Goal: Communication & Community: Answer question/provide support

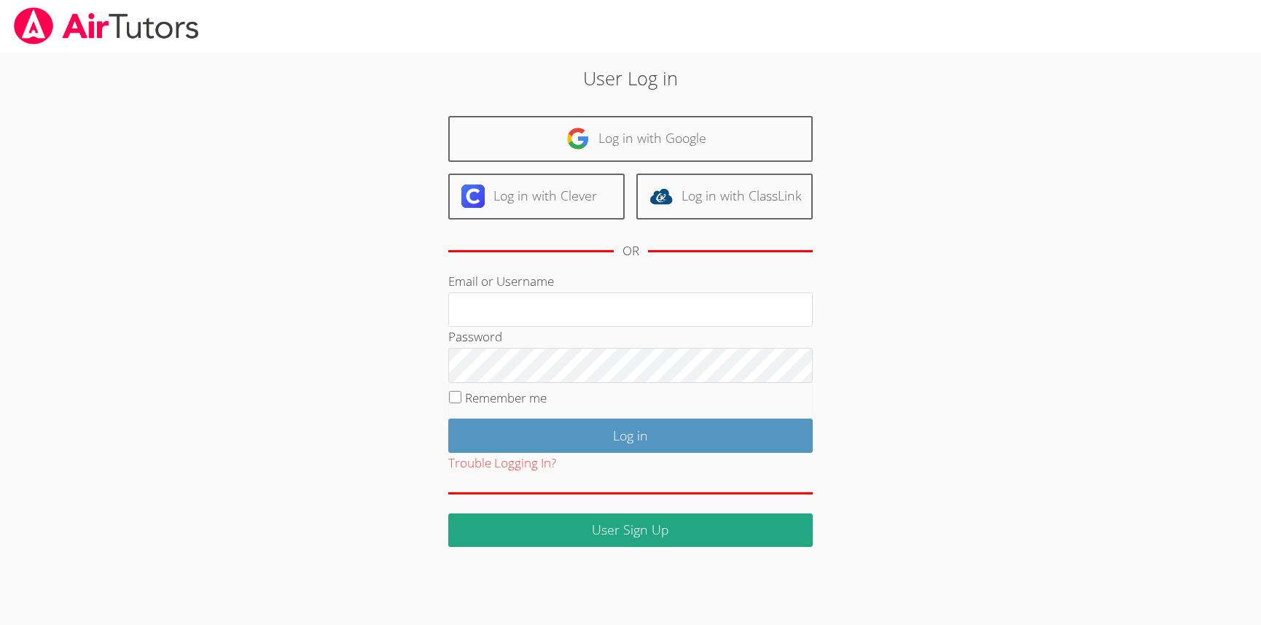
type input "[EMAIL_ADDRESS][DOMAIN_NAME]"
click at [456, 398] on input "Remember me" at bounding box center [455, 397] width 12 height 12
checkbox input "true"
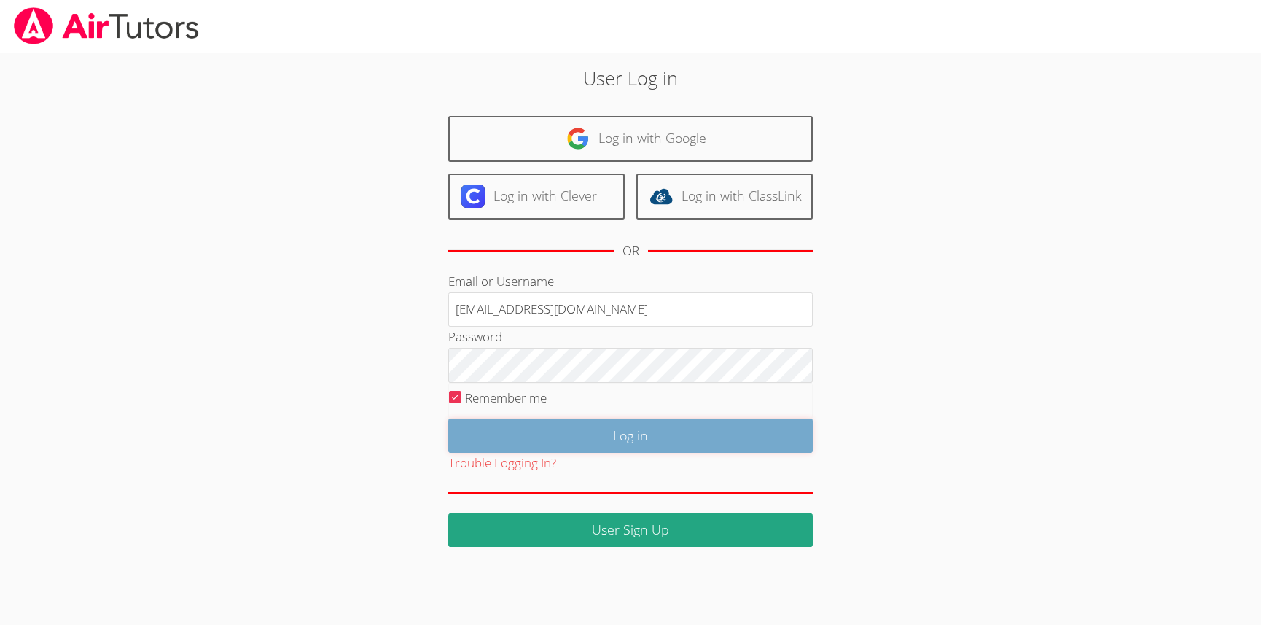
click at [582, 438] on input "Log in" at bounding box center [630, 435] width 364 height 34
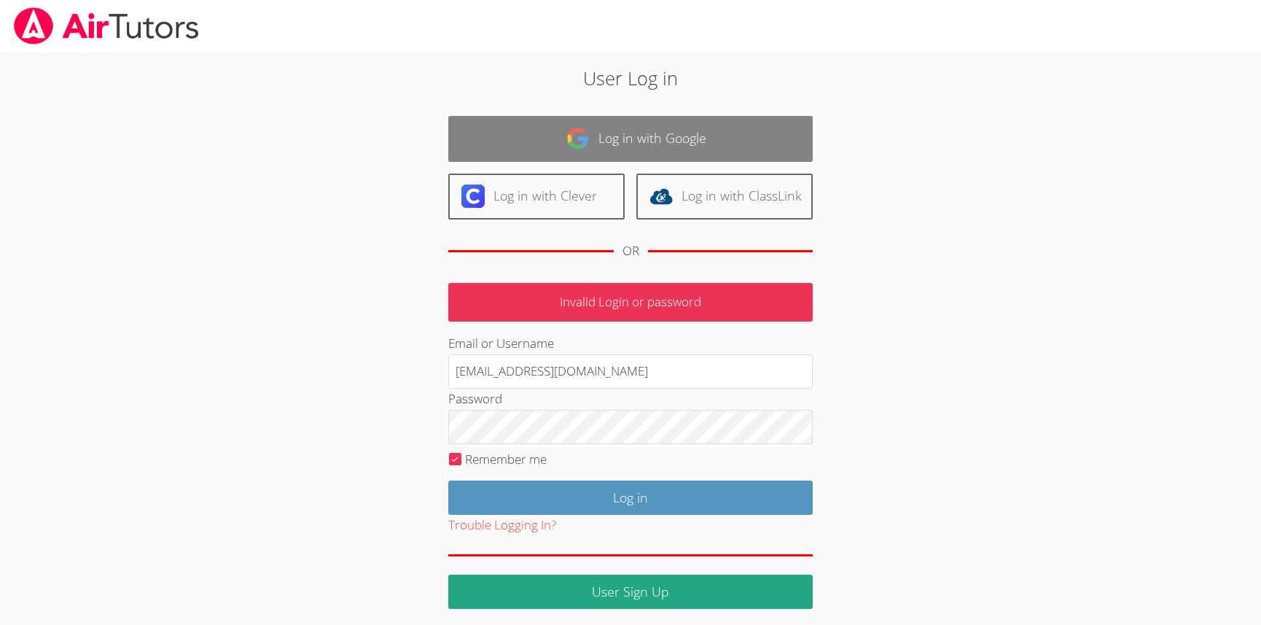
click at [628, 149] on link "Log in with Google" at bounding box center [630, 139] width 364 height 46
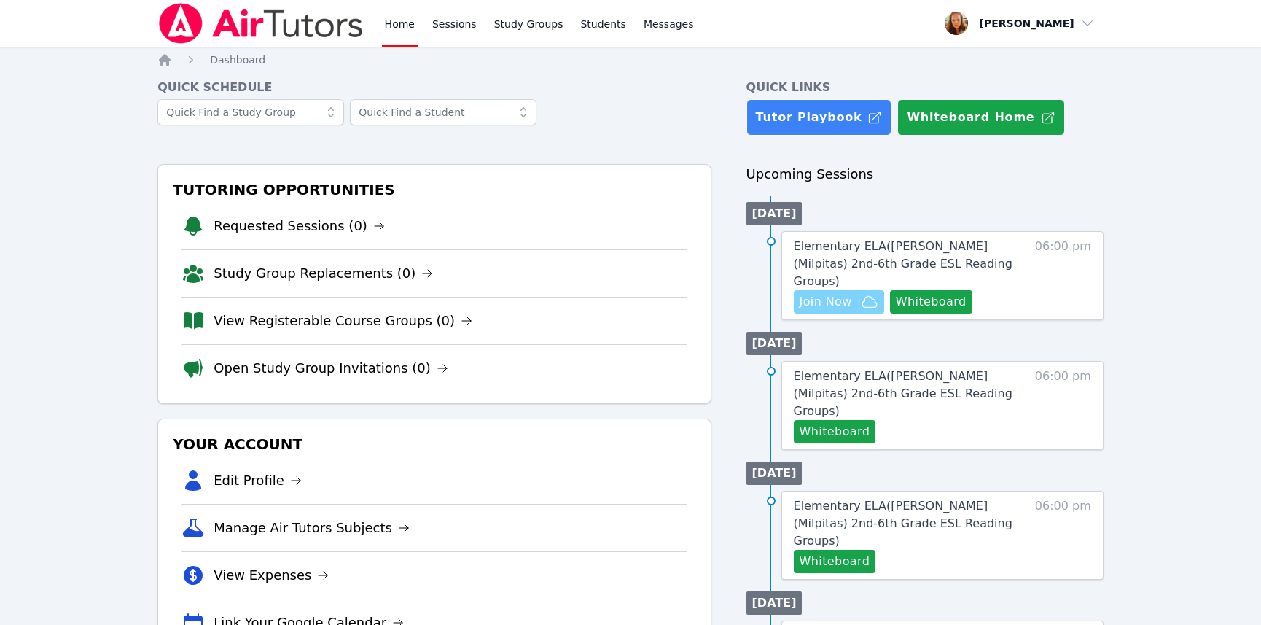
click at [826, 293] on span "Join Now" at bounding box center [826, 301] width 52 height 17
click at [818, 293] on span "Join Now" at bounding box center [826, 301] width 52 height 17
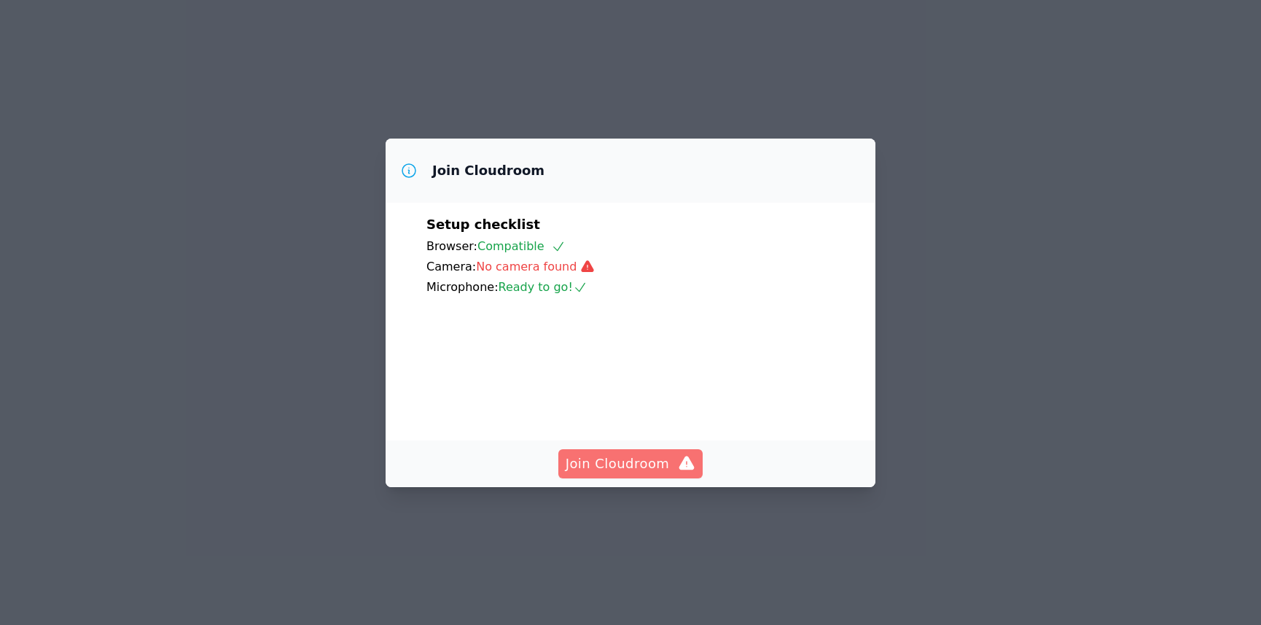
click at [642, 474] on span "Join Cloudroom" at bounding box center [631, 463] width 130 height 20
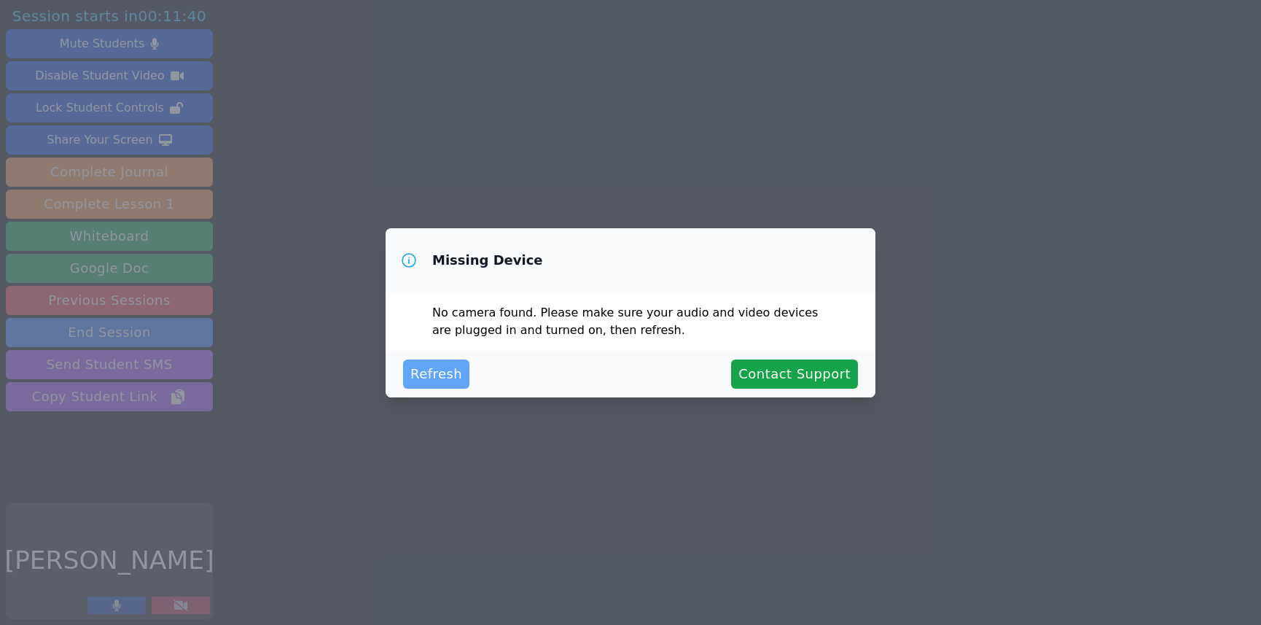
click at [454, 378] on span "Refresh" at bounding box center [436, 374] width 52 height 20
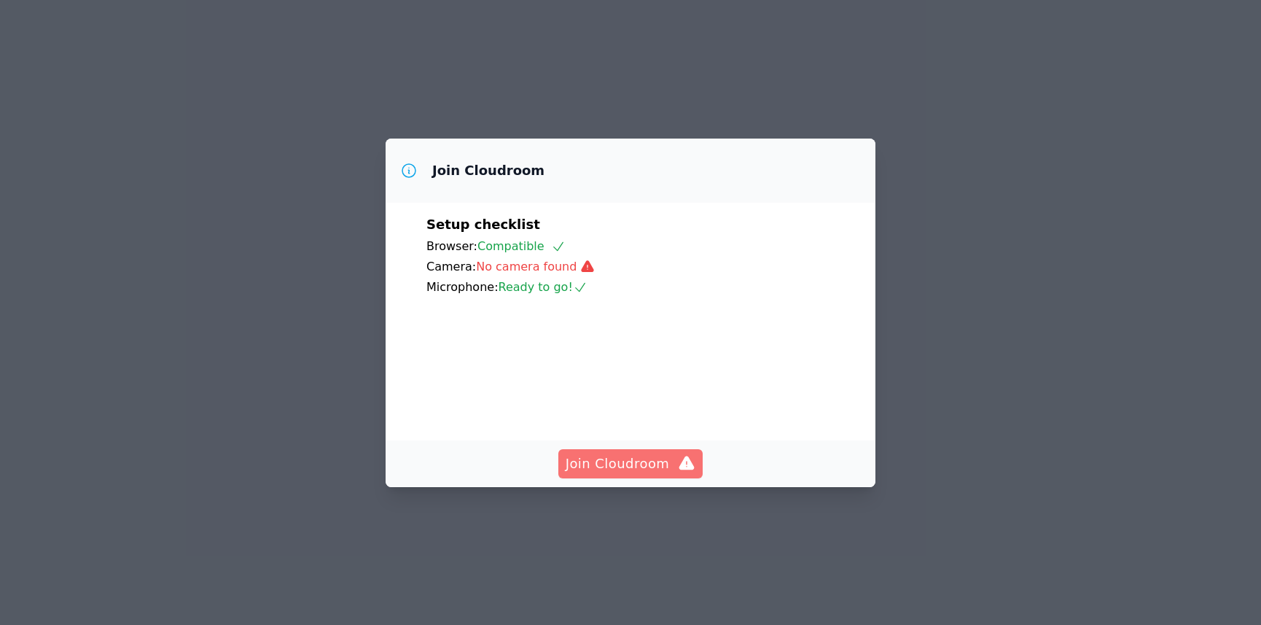
click at [617, 474] on span "Join Cloudroom" at bounding box center [631, 463] width 130 height 20
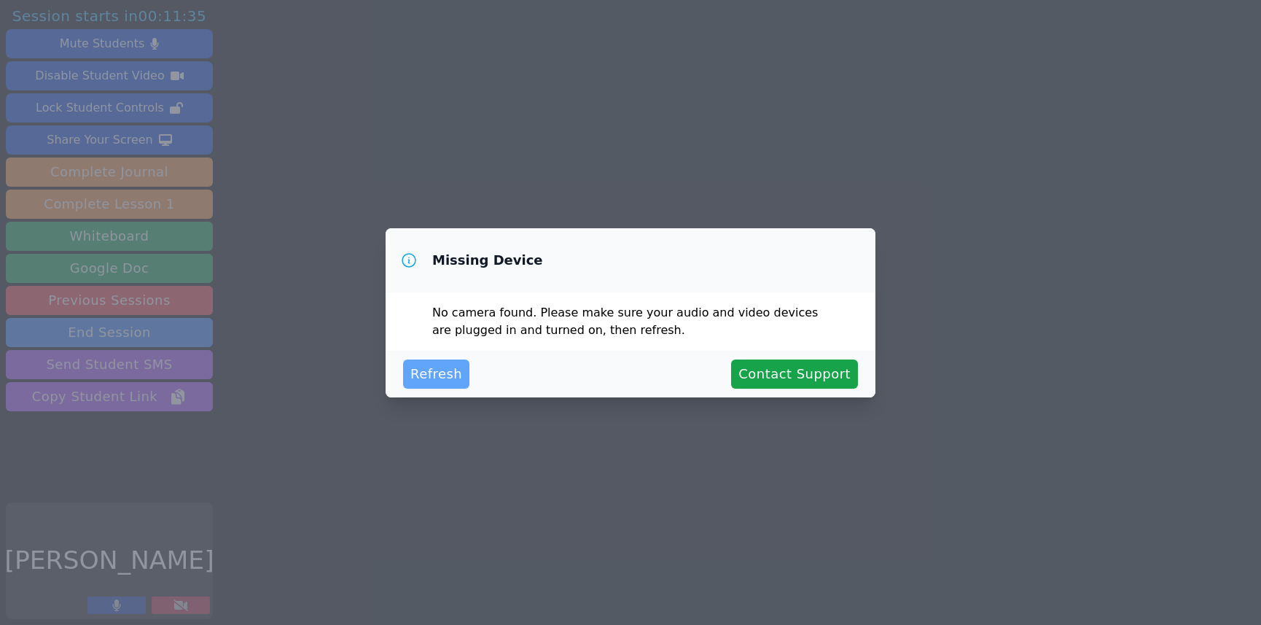
click at [455, 378] on span "Refresh" at bounding box center [436, 374] width 52 height 20
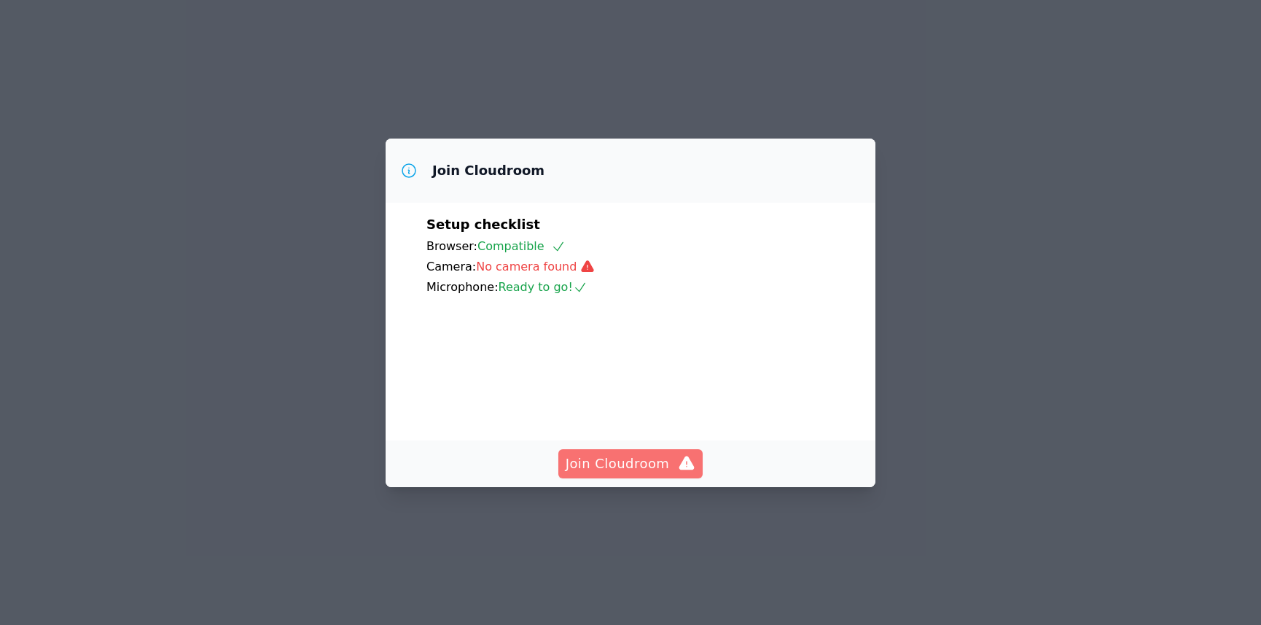
click at [646, 474] on span "Join Cloudroom" at bounding box center [631, 463] width 130 height 20
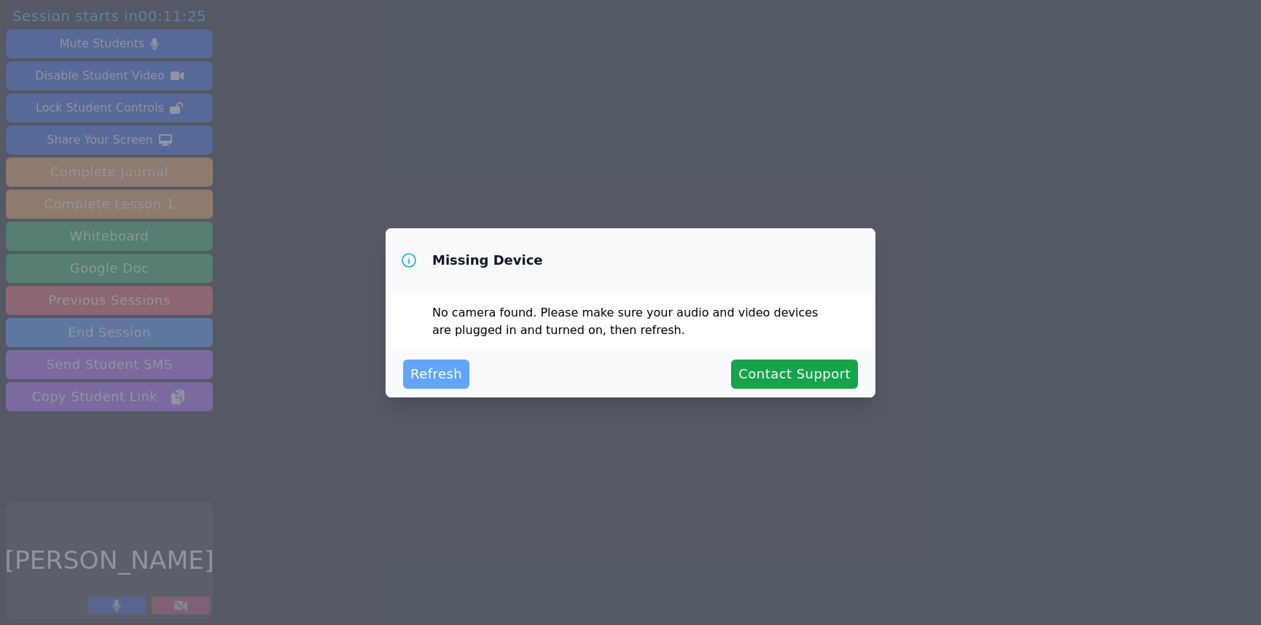
click at [437, 378] on span "Refresh" at bounding box center [436, 374] width 52 height 20
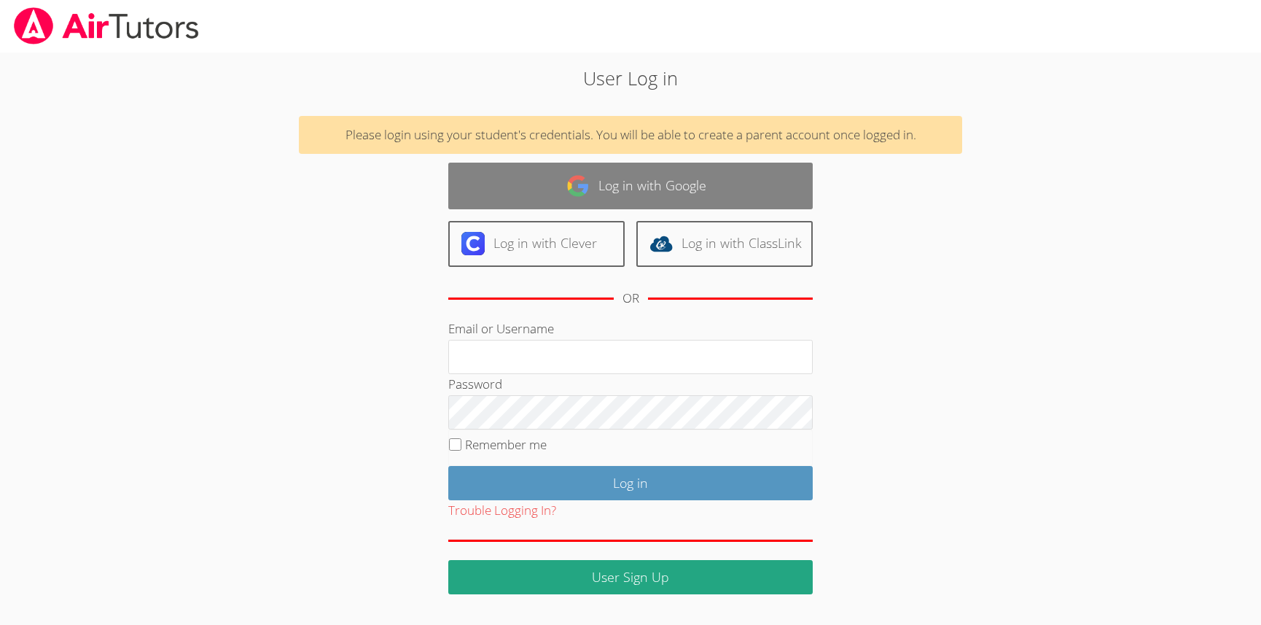
type input "[EMAIL_ADDRESS][DOMAIN_NAME]"
click at [590, 179] on link "Log in with Google" at bounding box center [630, 186] width 364 height 46
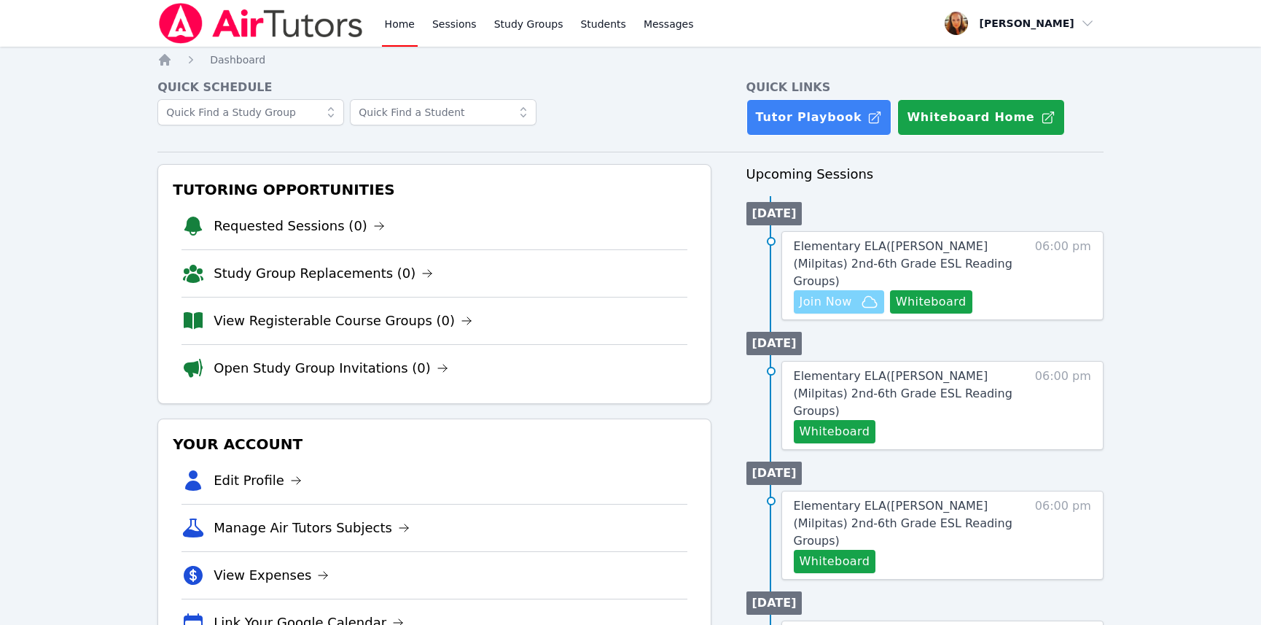
click at [832, 293] on span "Join Now" at bounding box center [826, 301] width 52 height 17
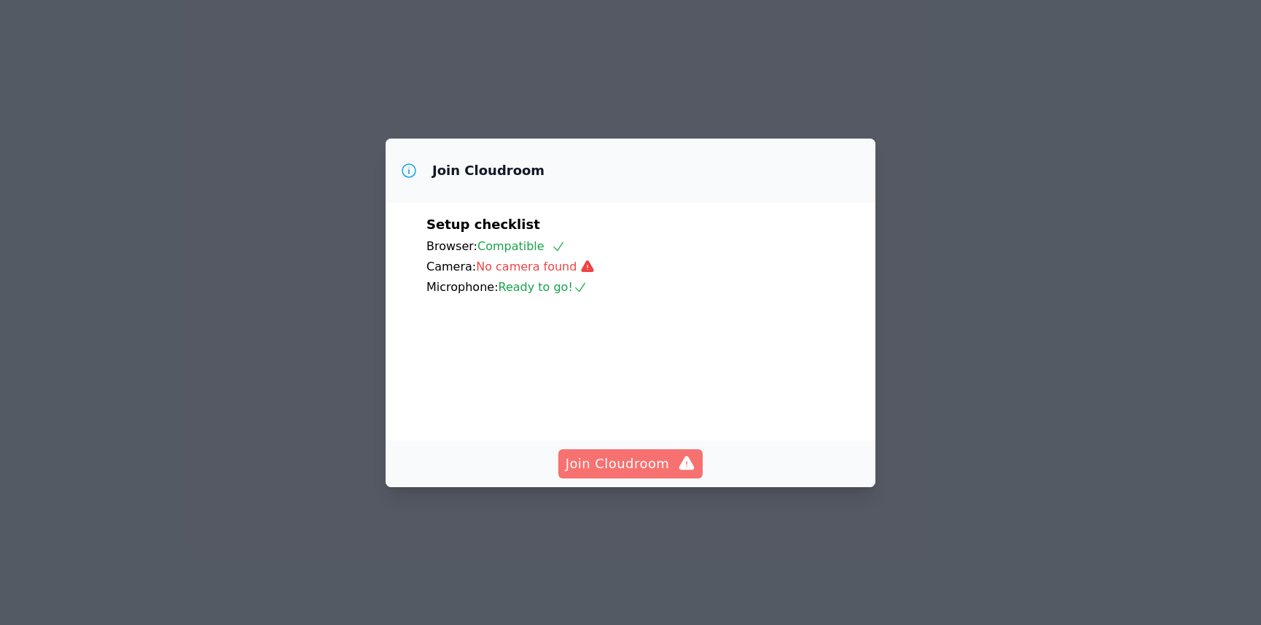
click at [657, 474] on span "Join Cloudroom" at bounding box center [631, 463] width 130 height 20
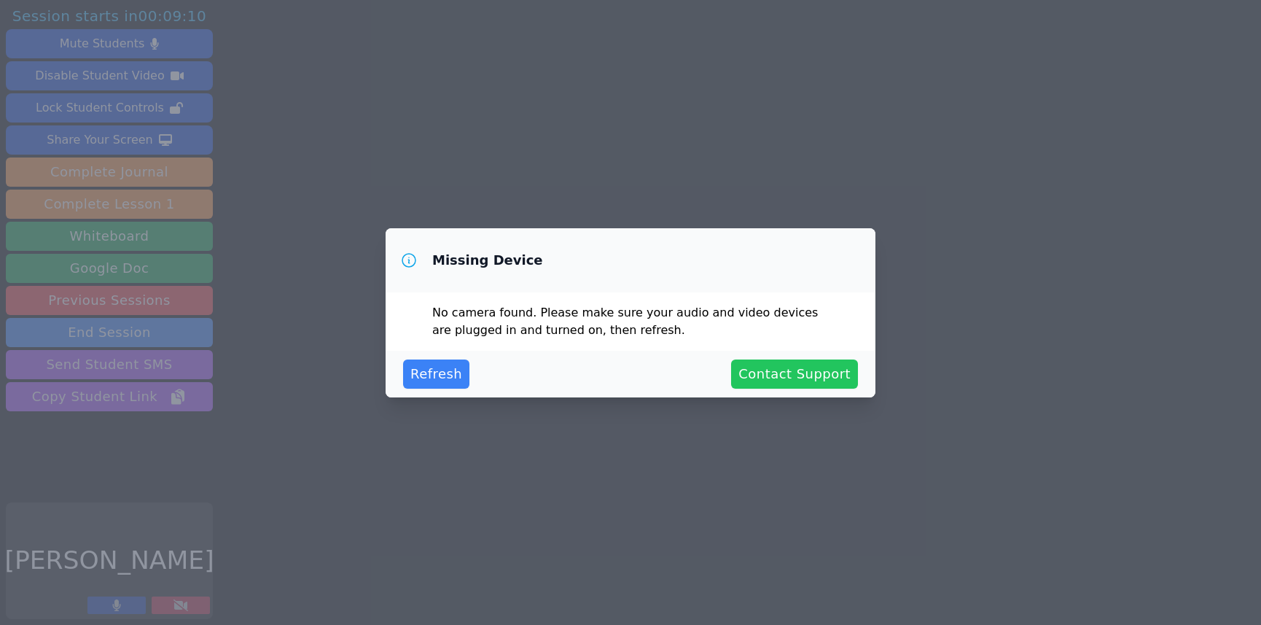
click at [786, 378] on button "Contact Support" at bounding box center [794, 373] width 127 height 29
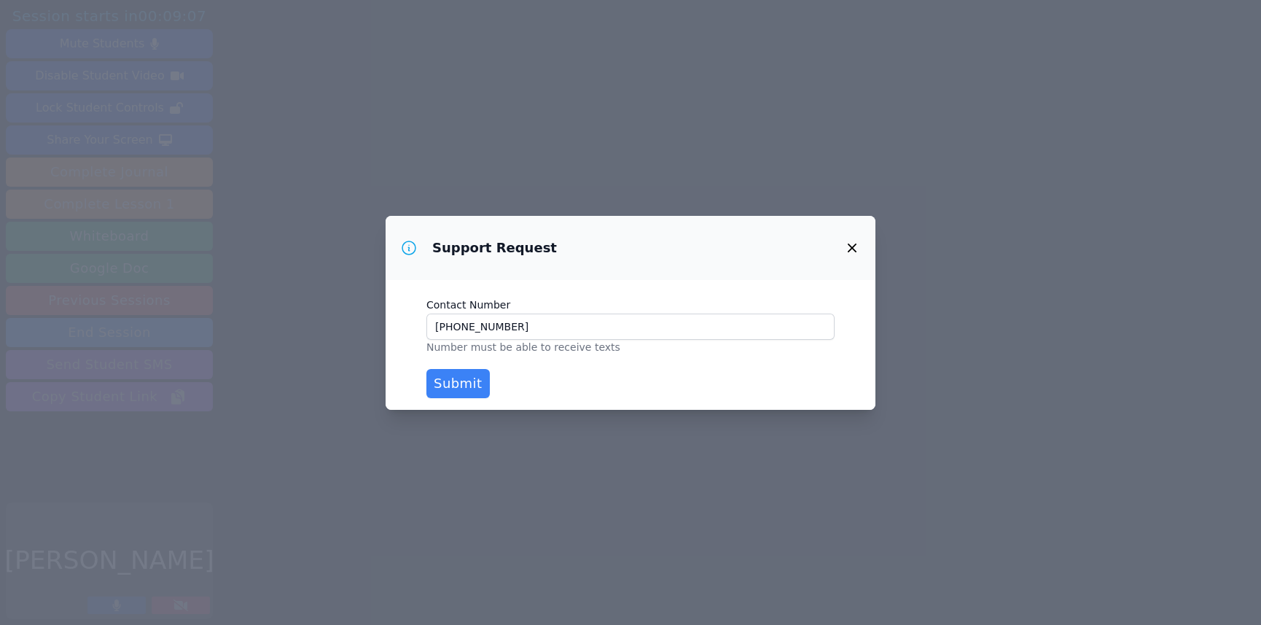
click at [853, 242] on icon "button" at bounding box center [851, 247] width 17 height 17
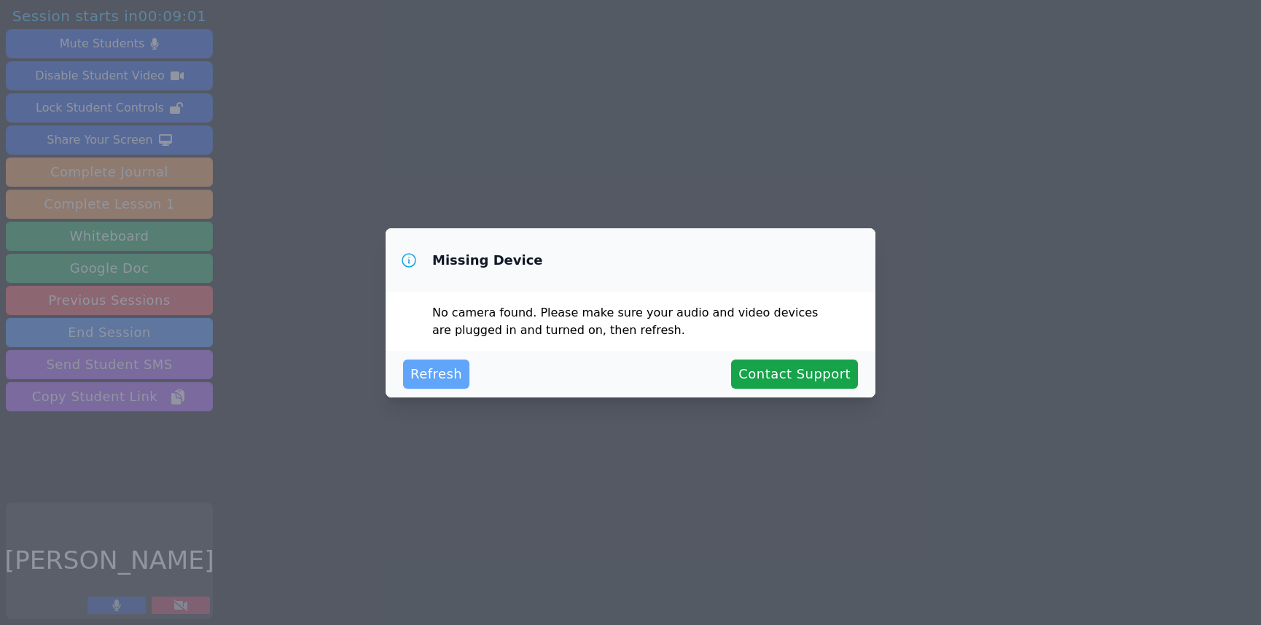
click at [450, 371] on span "Refresh" at bounding box center [436, 374] width 52 height 20
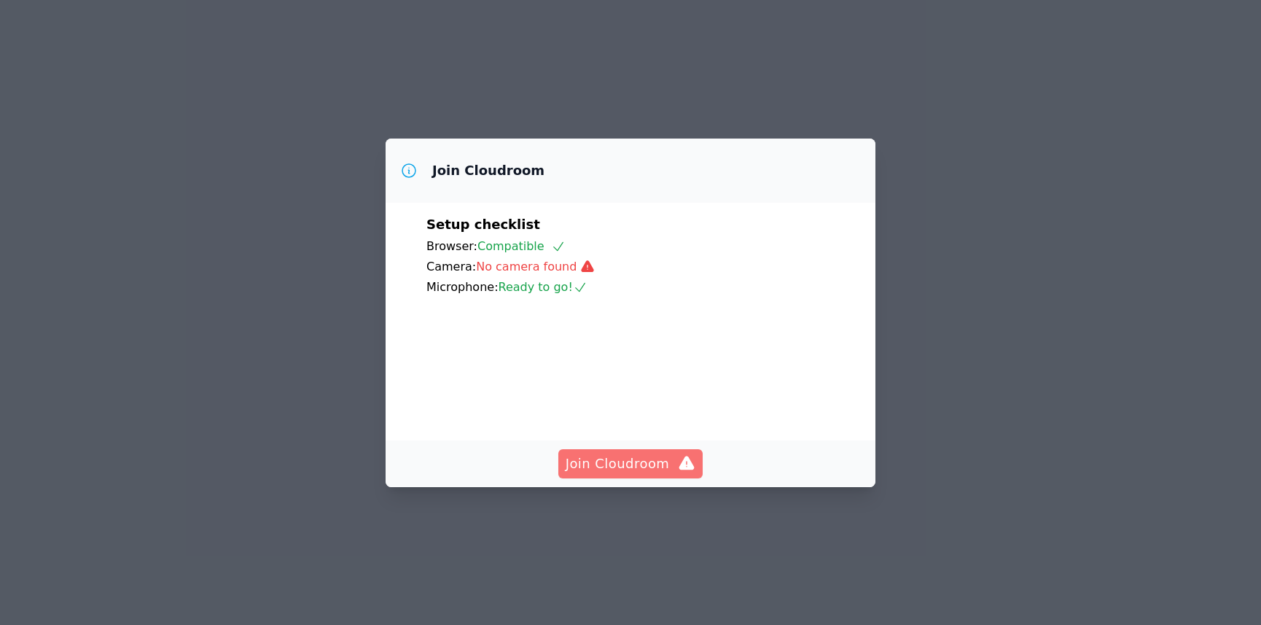
click at [604, 474] on span "Join Cloudroom" at bounding box center [631, 463] width 130 height 20
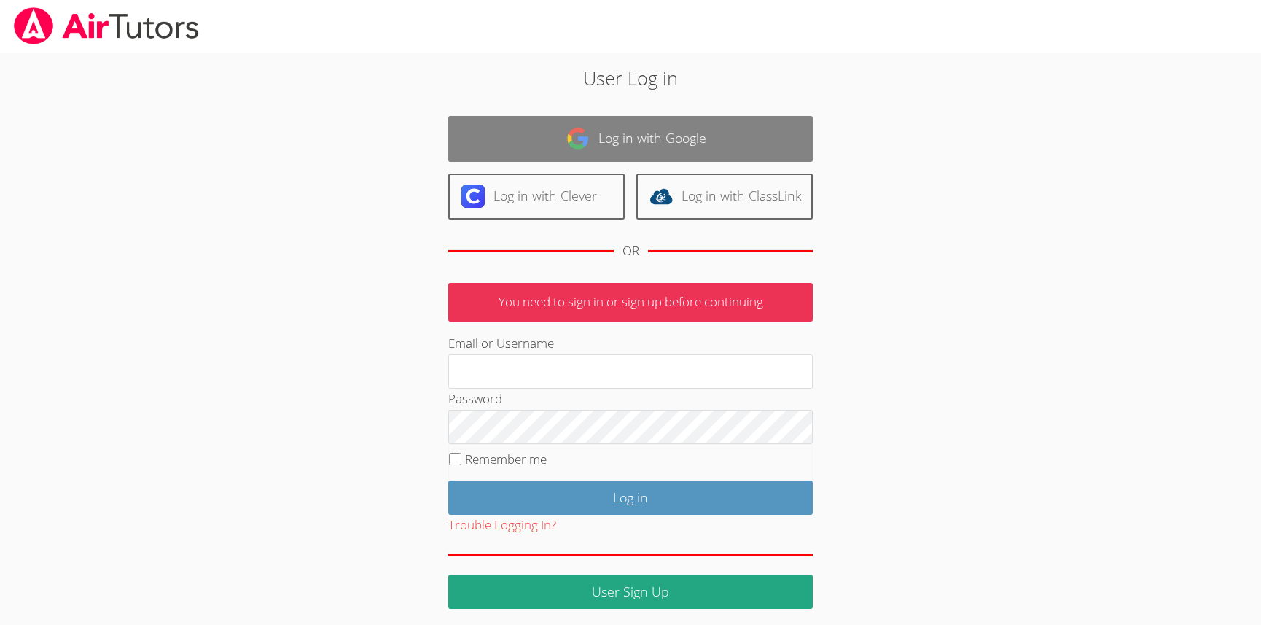
type input "[EMAIL_ADDRESS][DOMAIN_NAME]"
click at [598, 133] on link "Log in with Google" at bounding box center [630, 139] width 364 height 46
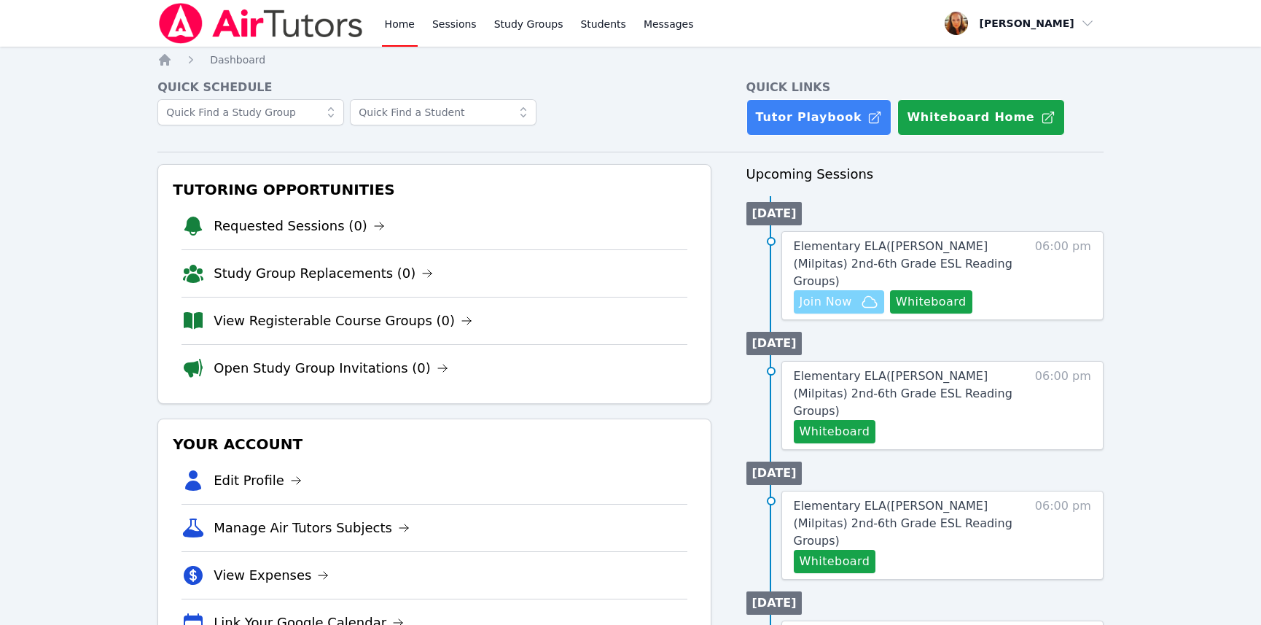
click at [832, 293] on span "Join Now" at bounding box center [826, 301] width 52 height 17
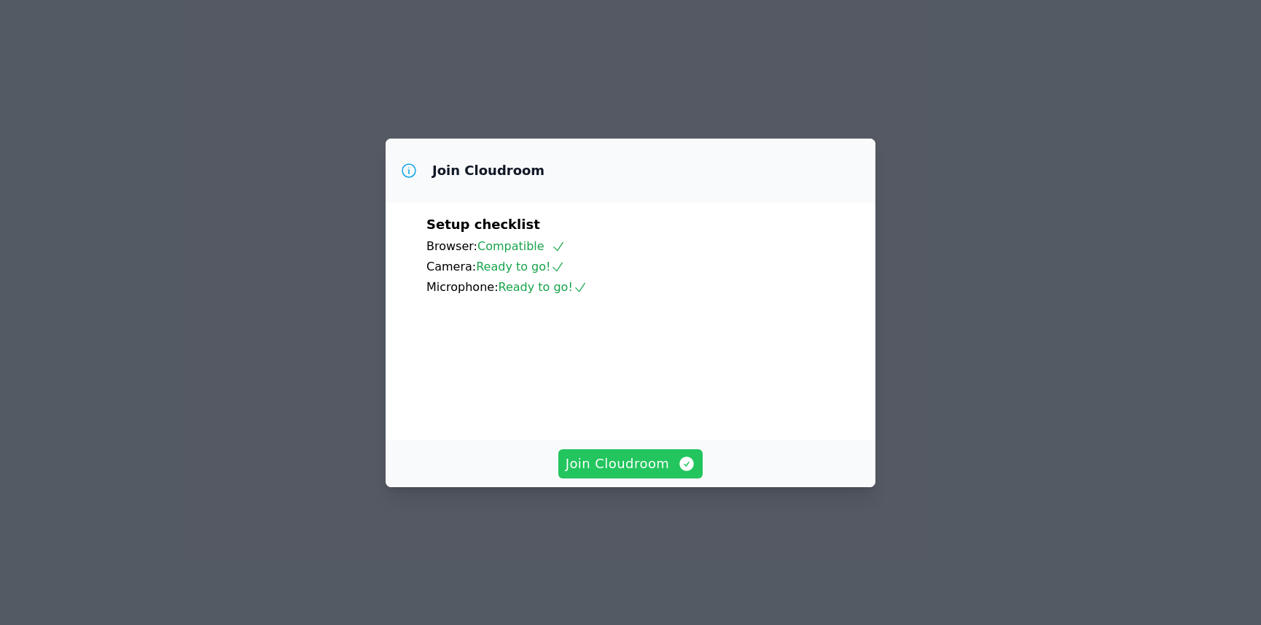
click at [641, 474] on span "Join Cloudroom" at bounding box center [631, 463] width 130 height 20
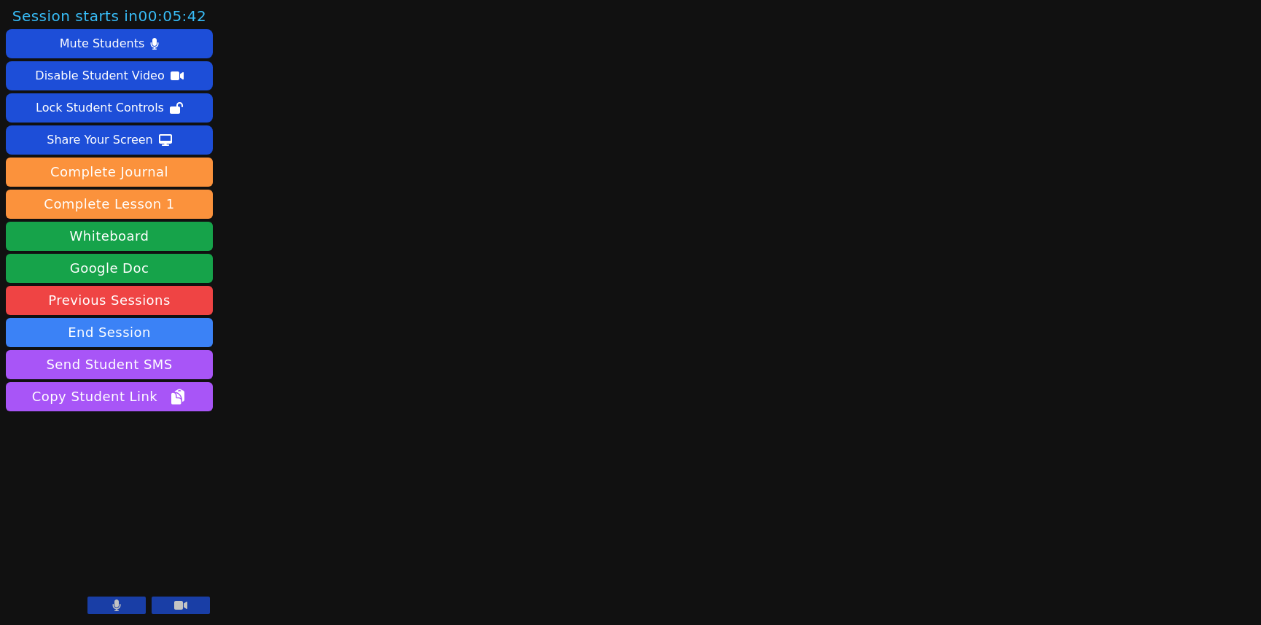
click at [121, 611] on button at bounding box center [116, 604] width 58 height 17
click at [192, 602] on button at bounding box center [181, 604] width 58 height 17
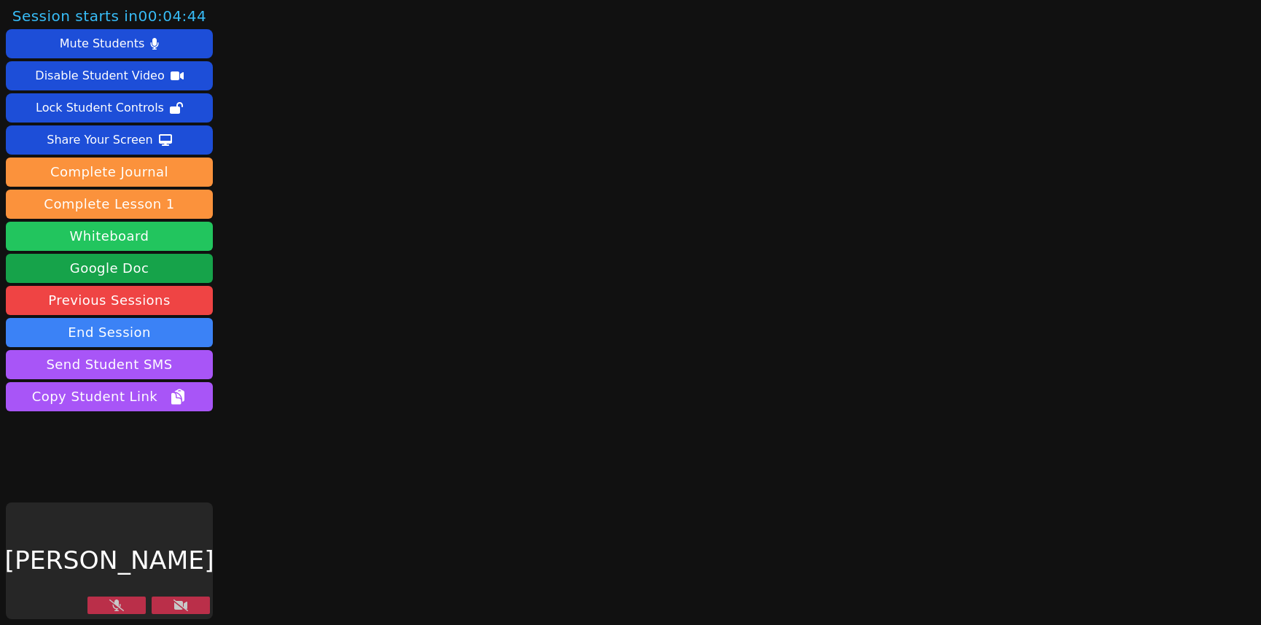
click at [155, 243] on button "Whiteboard" at bounding box center [109, 236] width 207 height 29
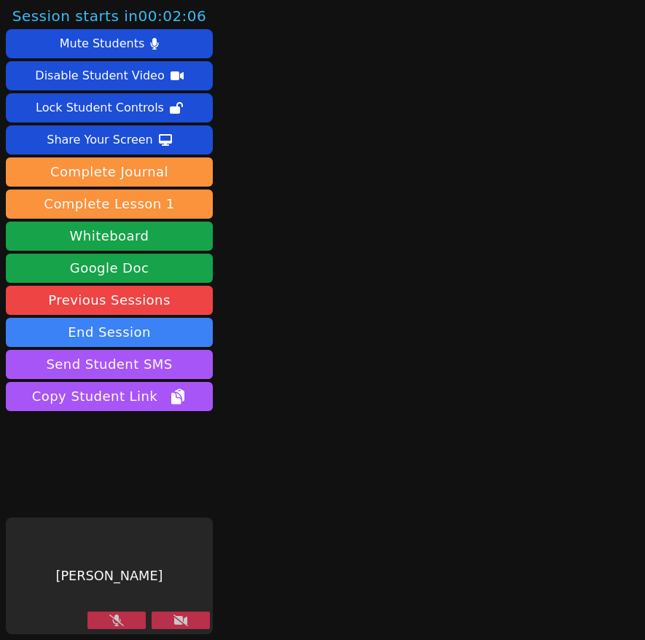
click at [181, 618] on icon at bounding box center [180, 620] width 15 height 12
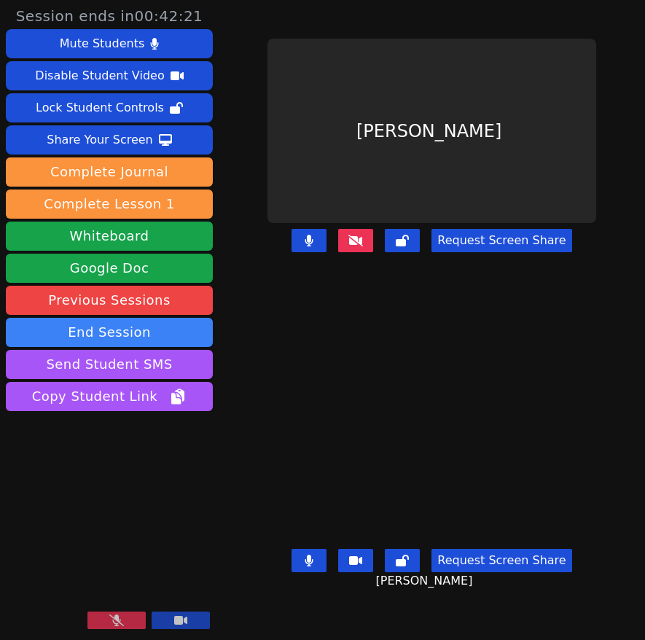
click at [116, 620] on icon at bounding box center [116, 620] width 15 height 12
click at [121, 622] on icon at bounding box center [116, 620] width 15 height 12
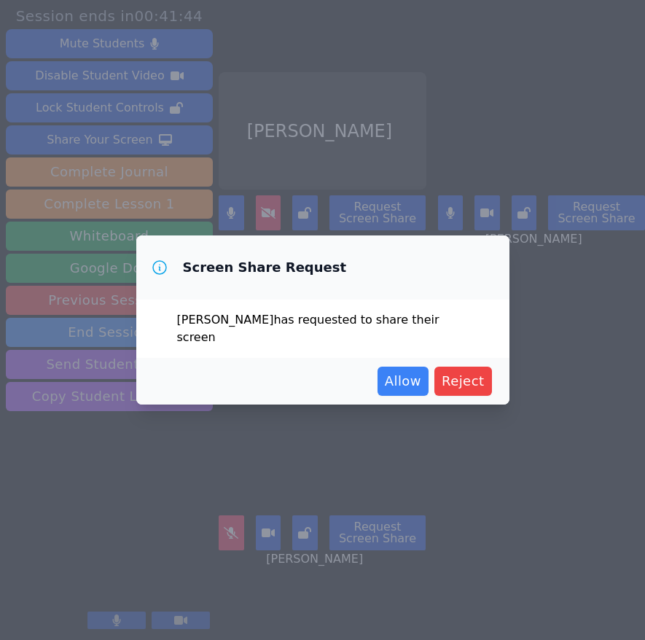
click at [461, 372] on span "Reject" at bounding box center [463, 381] width 43 height 20
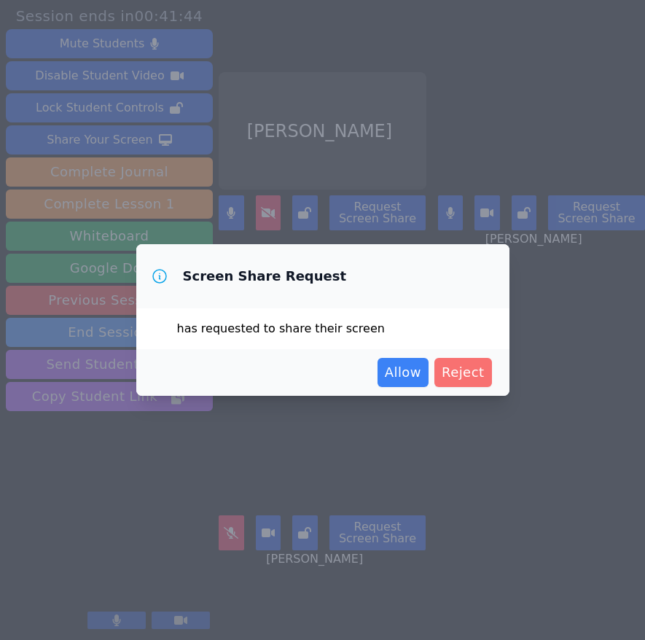
click at [461, 372] on span "Reject" at bounding box center [463, 372] width 43 height 20
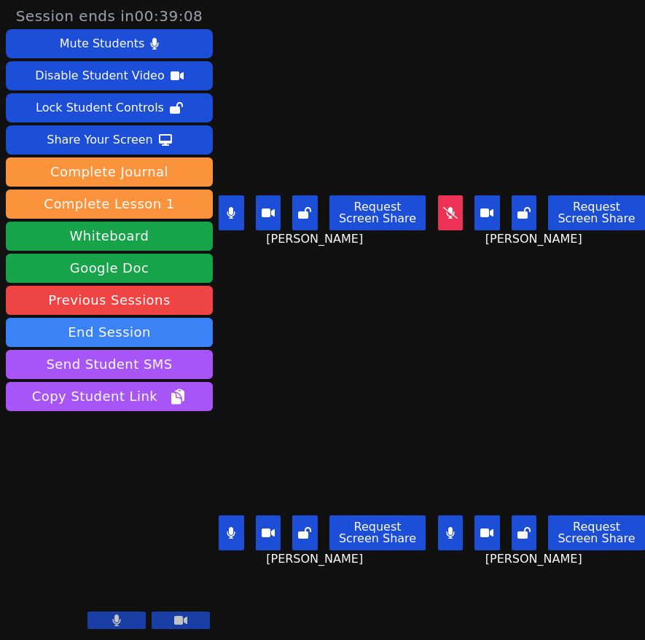
click at [230, 214] on icon at bounding box center [231, 213] width 8 height 12
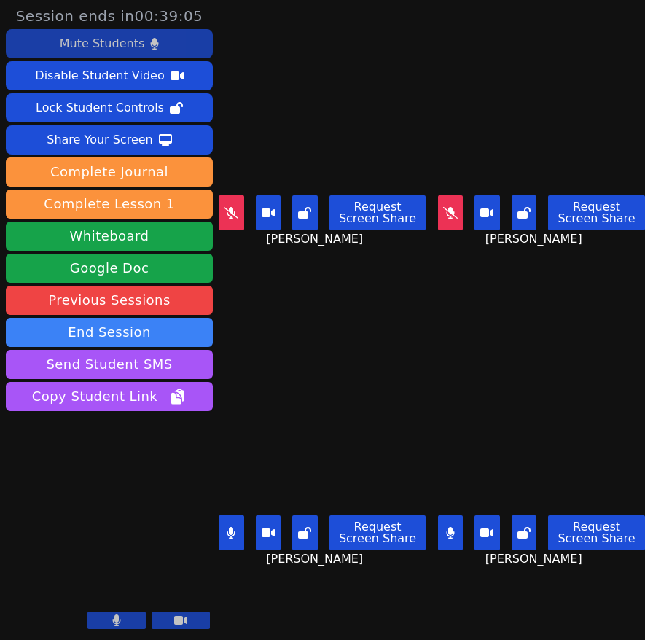
click at [112, 47] on div "Mute Students" at bounding box center [102, 43] width 85 height 23
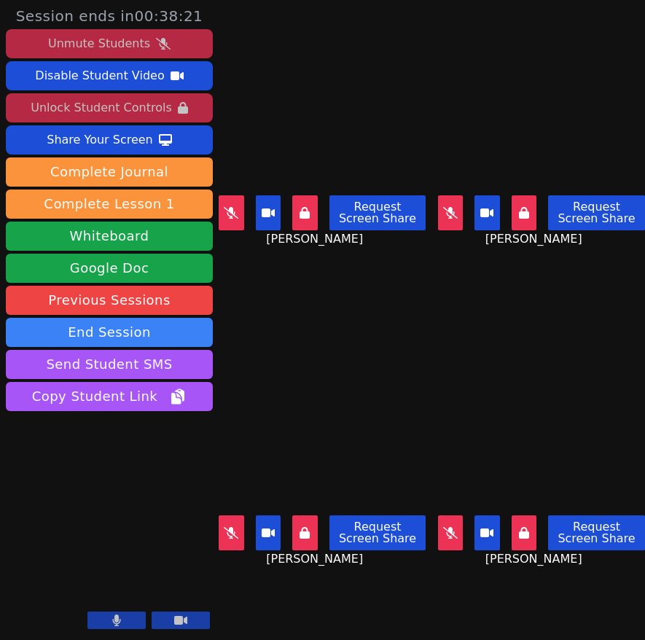
click at [98, 106] on div "Unlock Student Controls" at bounding box center [101, 107] width 141 height 23
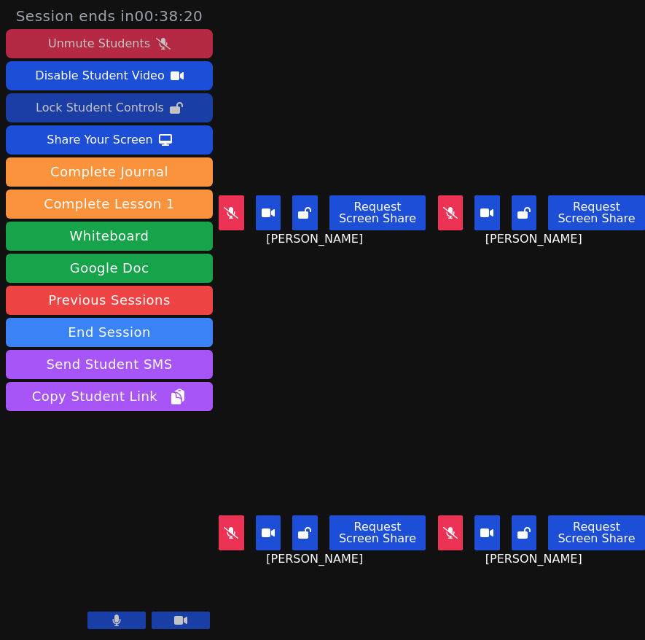
click at [98, 106] on div "Lock Student Controls" at bounding box center [100, 107] width 128 height 23
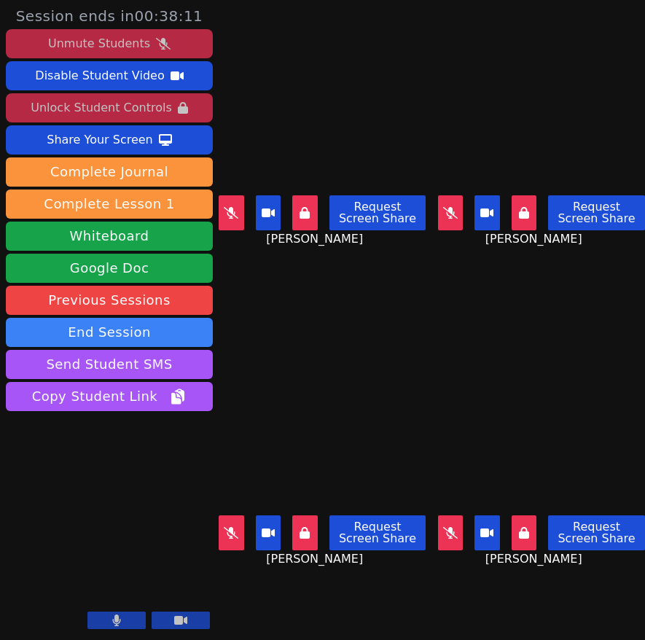
click at [453, 215] on icon at bounding box center [450, 213] width 15 height 12
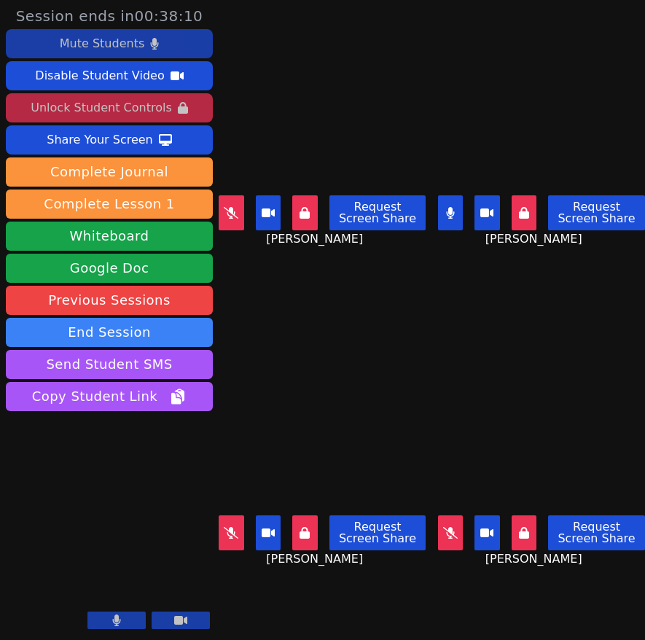
click at [453, 215] on icon at bounding box center [450, 213] width 8 height 12
click at [453, 215] on icon at bounding box center [450, 213] width 15 height 12
click at [453, 215] on icon at bounding box center [450, 213] width 8 height 12
click at [229, 525] on button at bounding box center [232, 532] width 26 height 35
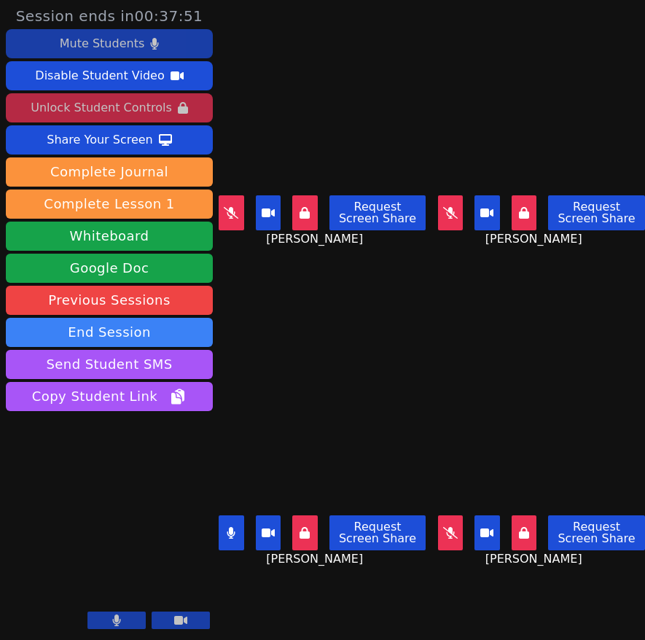
click at [232, 530] on icon at bounding box center [231, 533] width 8 height 12
click at [452, 214] on icon at bounding box center [450, 213] width 15 height 12
click at [452, 532] on icon at bounding box center [450, 533] width 15 height 12
click at [450, 216] on icon at bounding box center [450, 213] width 8 height 12
click at [449, 525] on button at bounding box center [451, 532] width 26 height 35
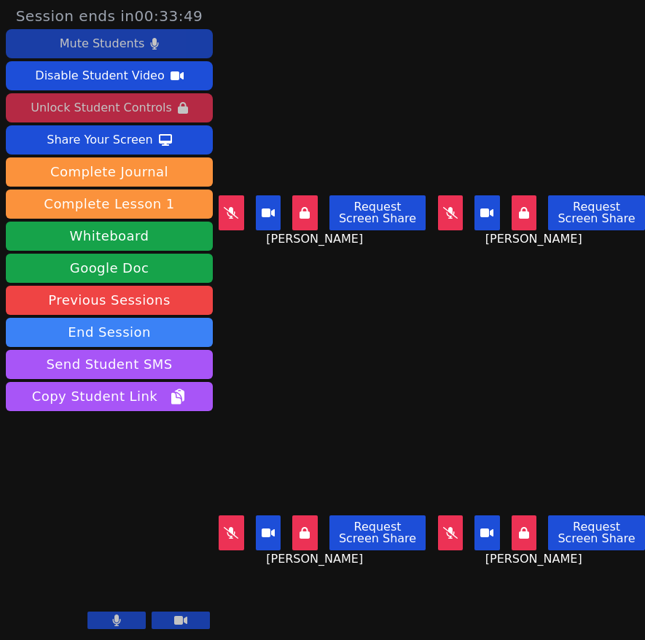
click at [450, 207] on icon at bounding box center [450, 213] width 15 height 12
click at [236, 218] on icon at bounding box center [231, 213] width 15 height 12
click at [445, 211] on button at bounding box center [451, 212] width 26 height 35
click at [235, 214] on icon at bounding box center [231, 213] width 9 height 12
click at [229, 536] on icon at bounding box center [231, 533] width 15 height 12
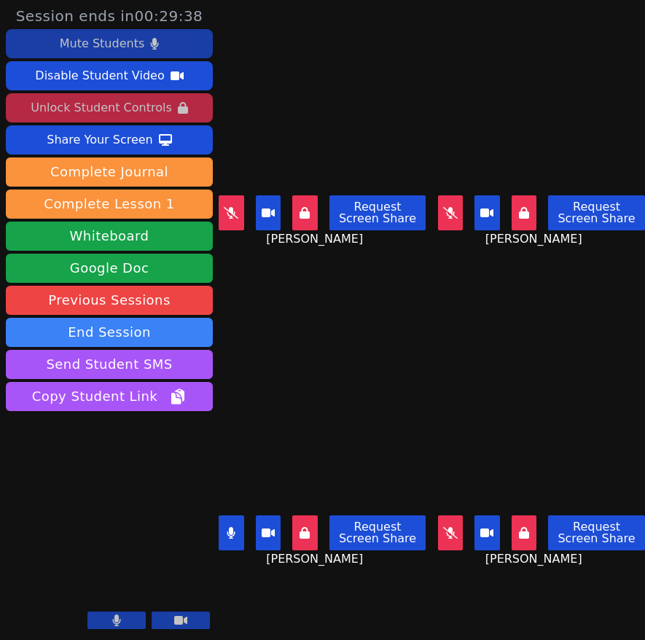
click at [227, 532] on icon at bounding box center [231, 533] width 8 height 12
click at [456, 216] on icon at bounding box center [450, 213] width 15 height 12
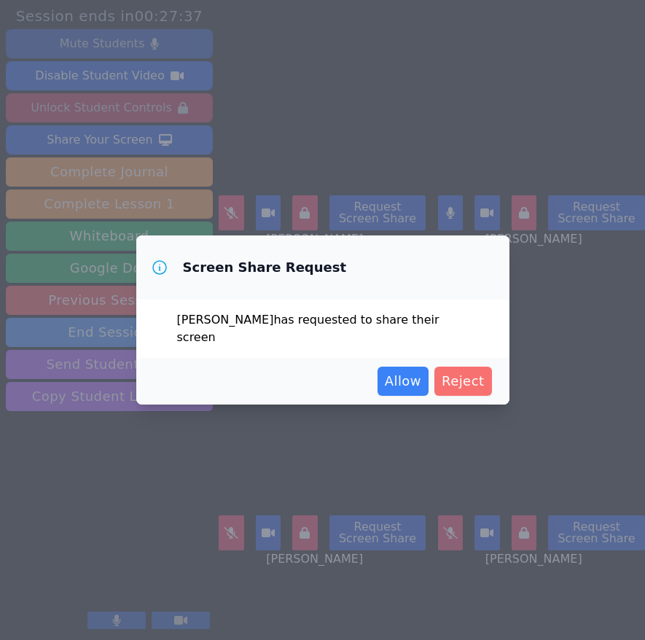
click at [464, 374] on span "Reject" at bounding box center [463, 381] width 43 height 20
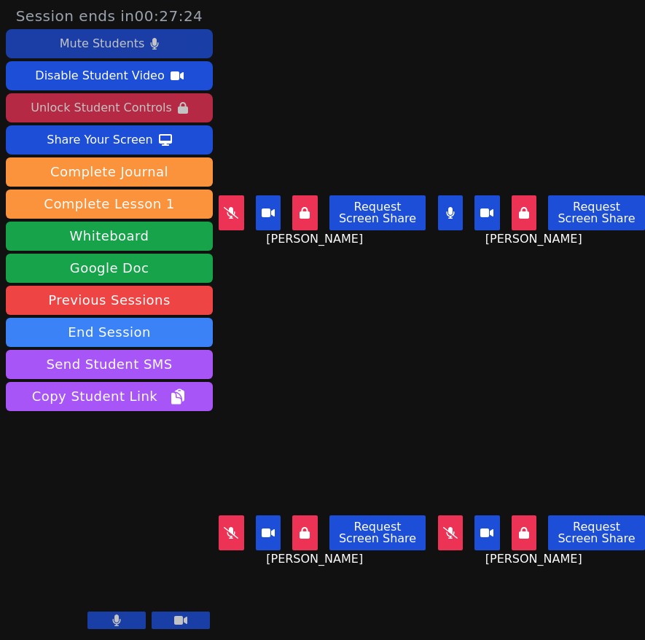
click at [446, 204] on button at bounding box center [451, 212] width 26 height 35
click at [109, 109] on div "Unlock Student Controls" at bounding box center [101, 107] width 141 height 23
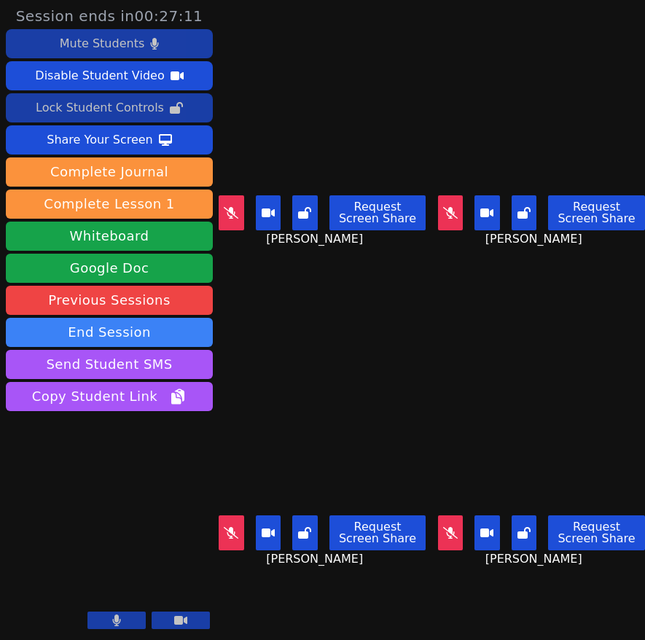
click at [235, 215] on icon at bounding box center [231, 213] width 15 height 12
click at [230, 536] on icon at bounding box center [231, 533] width 15 height 12
click at [448, 529] on icon at bounding box center [450, 533] width 15 height 12
click at [448, 206] on button at bounding box center [451, 212] width 26 height 35
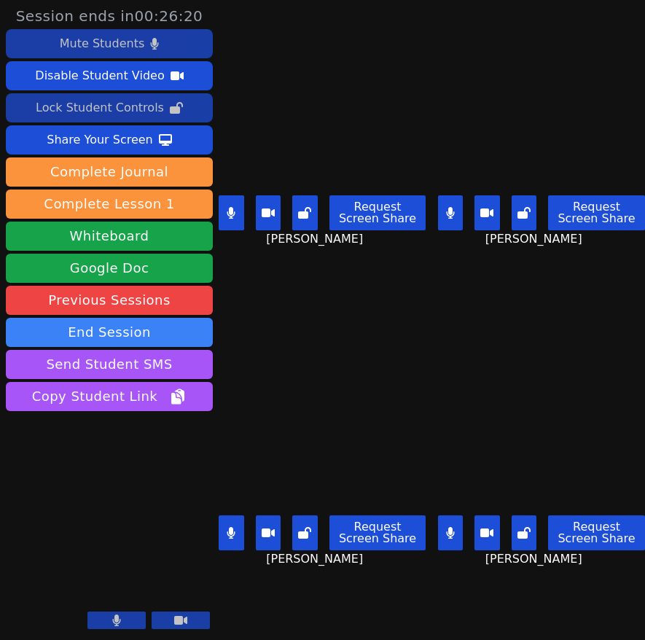
click at [449, 214] on icon at bounding box center [450, 213] width 9 height 12
click at [446, 534] on icon at bounding box center [450, 533] width 9 height 12
click at [448, 540] on button at bounding box center [451, 532] width 26 height 35
click at [459, 208] on button at bounding box center [451, 212] width 26 height 35
click at [232, 206] on button at bounding box center [232, 212] width 26 height 35
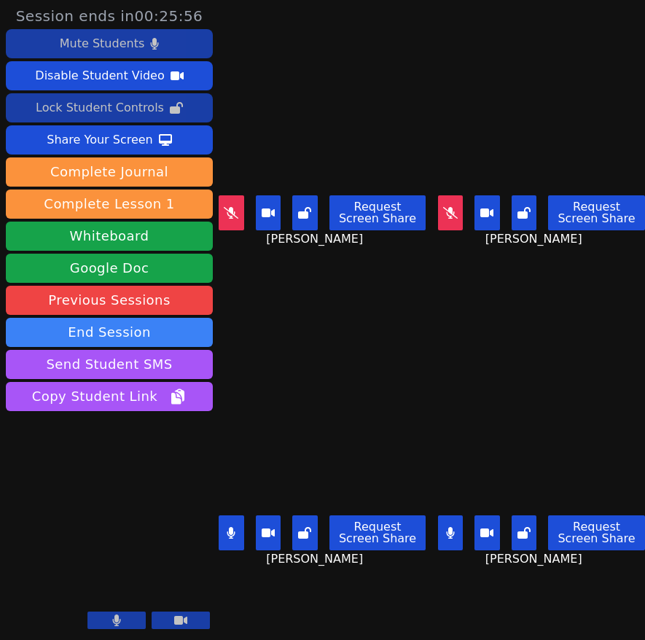
click at [233, 527] on icon at bounding box center [231, 533] width 9 height 12
click at [457, 531] on button at bounding box center [451, 532] width 26 height 35
click at [232, 216] on icon at bounding box center [231, 213] width 15 height 12
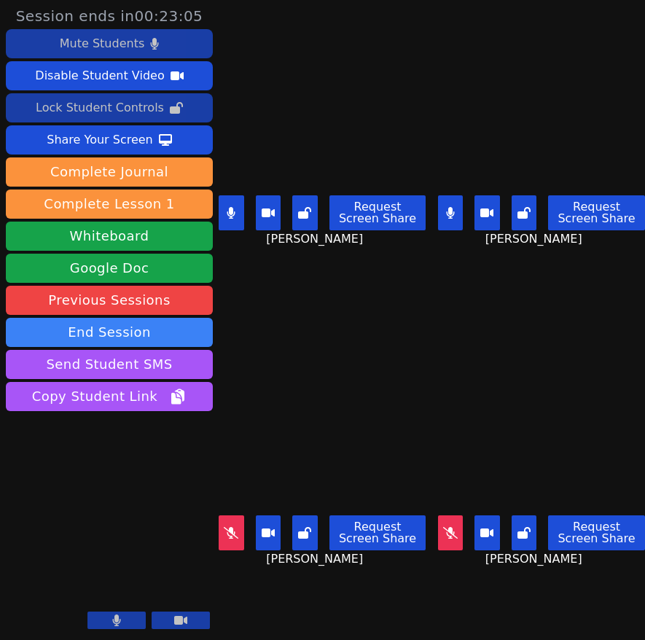
click at [456, 209] on button at bounding box center [451, 212] width 26 height 35
click at [455, 222] on button at bounding box center [451, 212] width 26 height 35
click at [231, 215] on icon at bounding box center [231, 213] width 8 height 12
click at [234, 540] on button at bounding box center [232, 532] width 26 height 35
click at [449, 211] on icon at bounding box center [450, 213] width 8 height 12
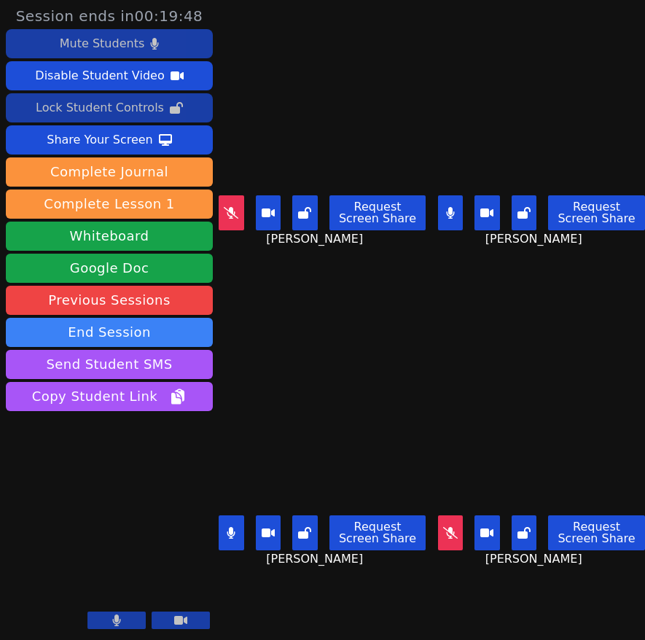
click at [458, 215] on button at bounding box center [451, 212] width 26 height 35
click at [235, 525] on button at bounding box center [232, 532] width 26 height 35
click at [454, 207] on icon at bounding box center [450, 213] width 9 height 12
click at [456, 214] on icon at bounding box center [450, 213] width 15 height 12
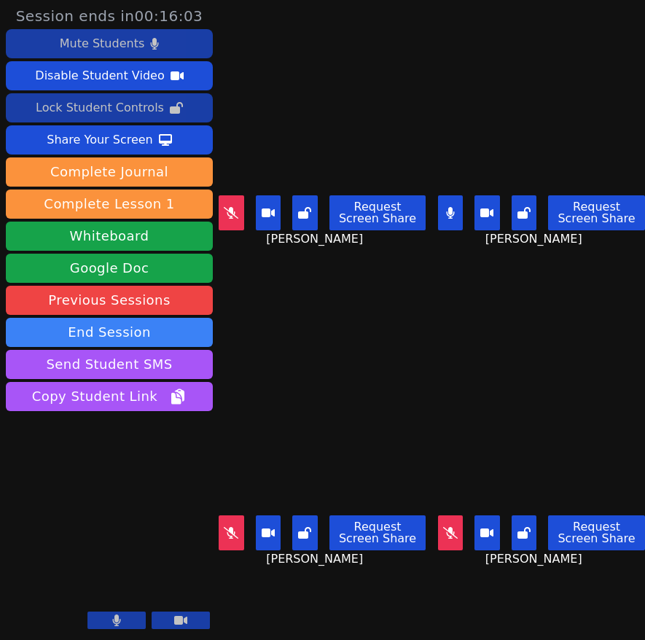
click at [454, 215] on icon at bounding box center [450, 213] width 9 height 12
click at [449, 536] on icon at bounding box center [450, 533] width 15 height 12
click at [450, 534] on icon at bounding box center [450, 533] width 8 height 12
click at [233, 218] on button at bounding box center [232, 212] width 26 height 35
click at [308, 535] on icon at bounding box center [304, 533] width 13 height 12
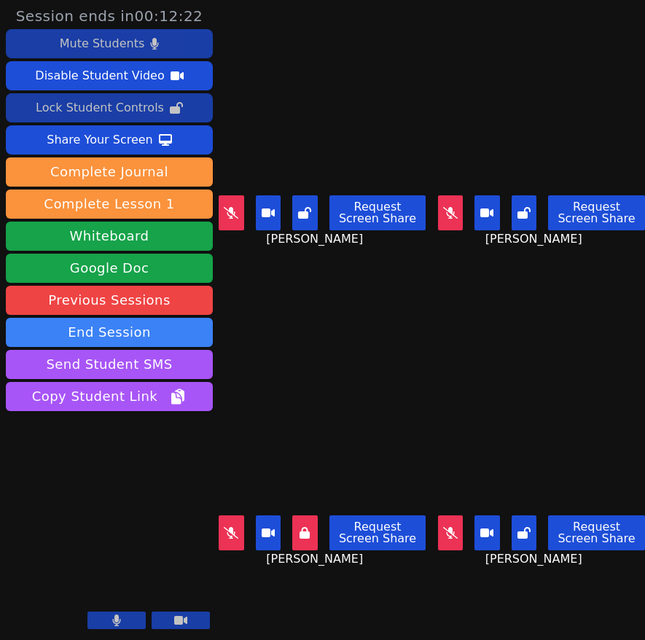
click at [232, 534] on icon at bounding box center [231, 533] width 15 height 12
click at [452, 530] on icon at bounding box center [450, 533] width 15 height 12
click at [448, 529] on icon at bounding box center [450, 533] width 8 height 12
click at [456, 219] on button at bounding box center [451, 212] width 26 height 35
click at [235, 523] on button at bounding box center [232, 532] width 26 height 35
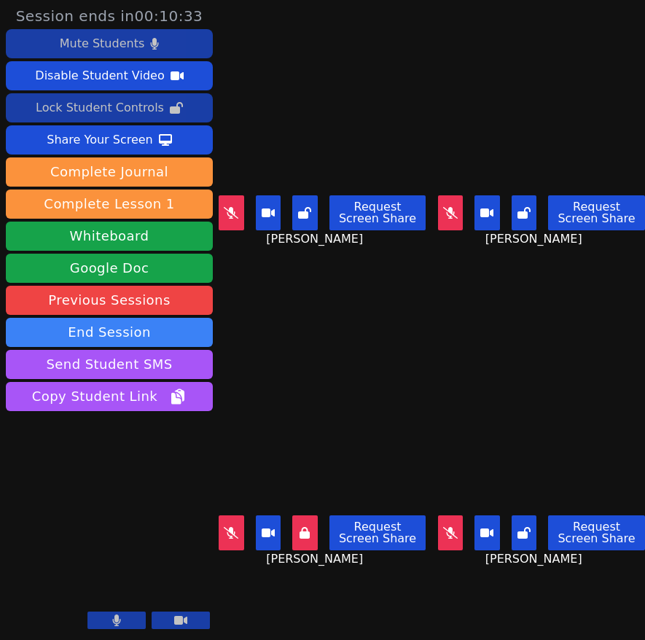
click at [227, 530] on icon at bounding box center [231, 533] width 15 height 12
click at [229, 210] on icon at bounding box center [231, 213] width 9 height 12
click at [235, 521] on button at bounding box center [232, 532] width 26 height 35
click at [452, 530] on icon at bounding box center [450, 533] width 15 height 12
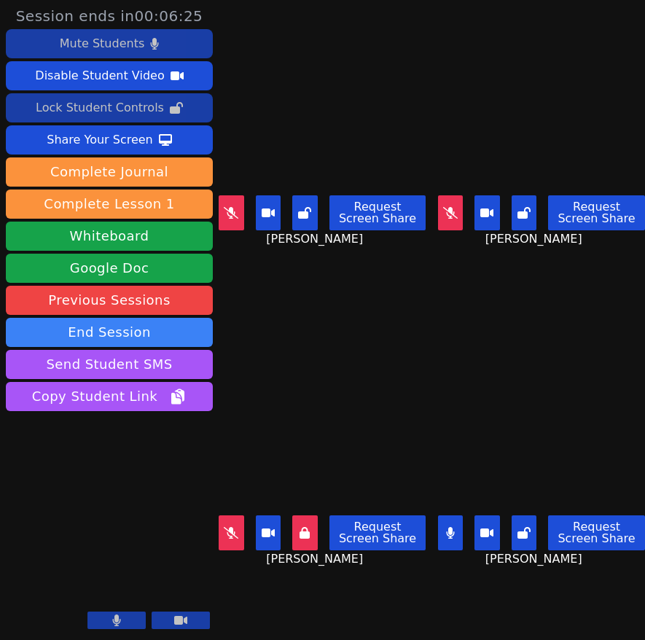
click at [451, 211] on icon at bounding box center [450, 213] width 15 height 12
click at [453, 539] on button at bounding box center [451, 532] width 26 height 35
click at [124, 622] on button at bounding box center [116, 619] width 58 height 17
click at [122, 619] on icon at bounding box center [116, 620] width 15 height 12
click at [451, 208] on icon at bounding box center [450, 213] width 8 height 12
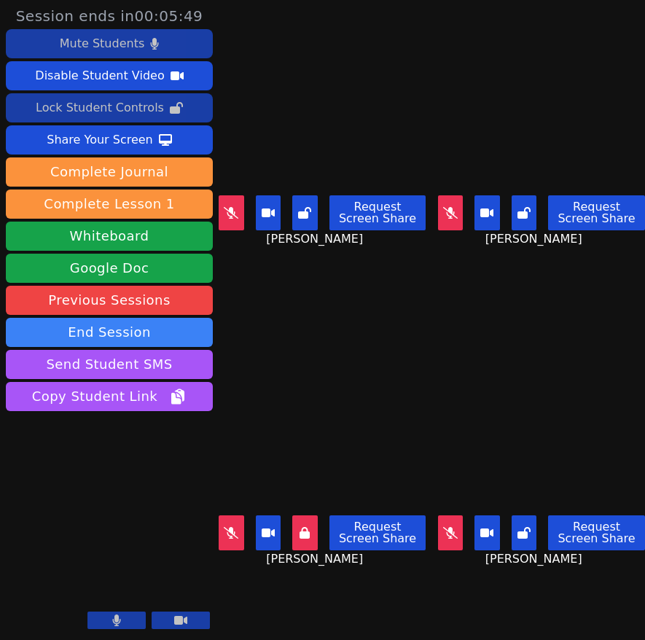
click at [231, 211] on icon at bounding box center [231, 213] width 15 height 12
click at [452, 523] on button at bounding box center [451, 532] width 26 height 35
click at [238, 527] on icon at bounding box center [231, 533] width 15 height 12
click at [129, 622] on button at bounding box center [116, 619] width 58 height 17
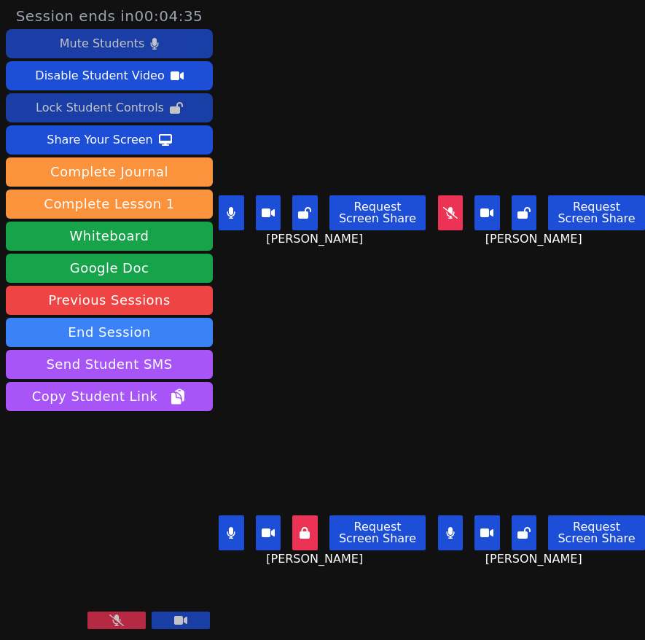
click at [128, 623] on button at bounding box center [116, 619] width 58 height 17
click at [310, 532] on icon at bounding box center [305, 533] width 10 height 12
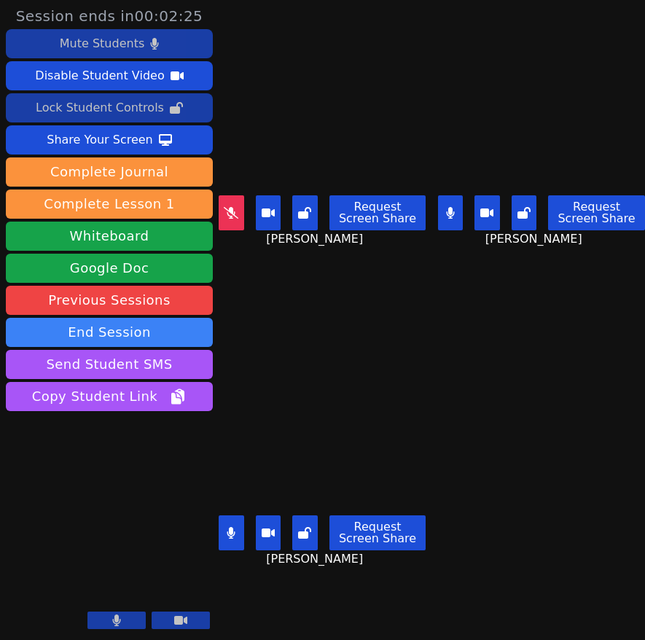
click at [126, 621] on button at bounding box center [116, 619] width 58 height 17
click at [132, 111] on div "Lock Student Controls" at bounding box center [100, 107] width 128 height 23
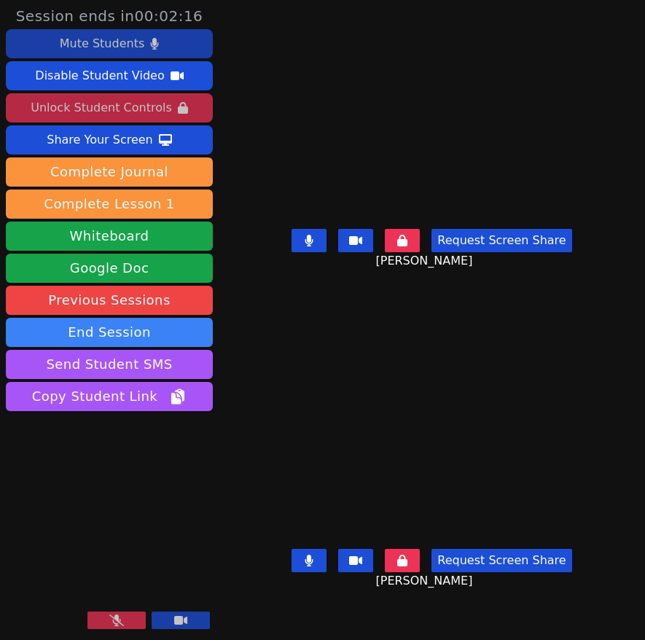
click at [112, 42] on div "Mute Students" at bounding box center [102, 43] width 85 height 23
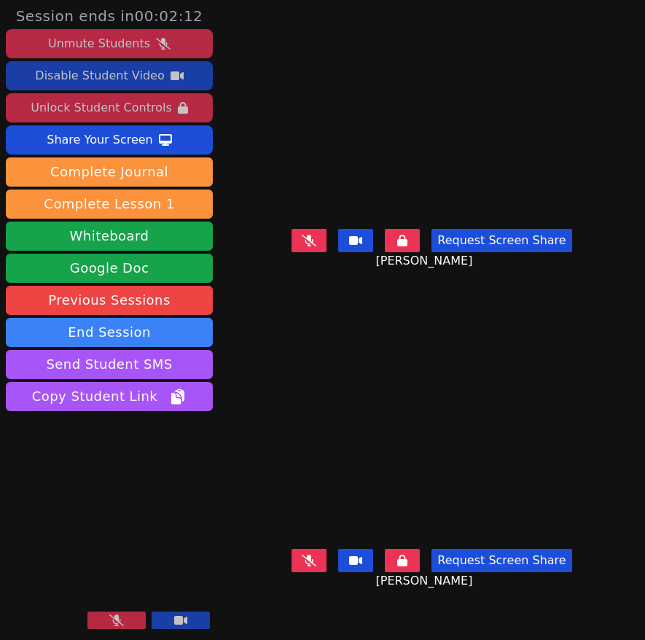
click at [118, 79] on div "Disable Student Video" at bounding box center [99, 75] width 129 height 23
